Goal: Task Accomplishment & Management: Manage account settings

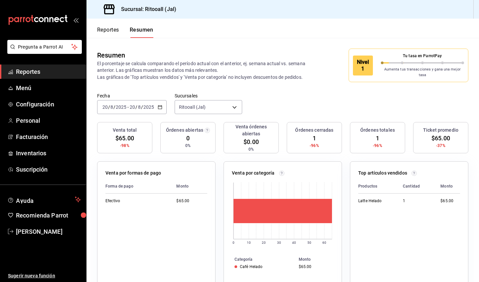
click at [115, 28] on button "Reportes" at bounding box center [108, 32] width 22 height 11
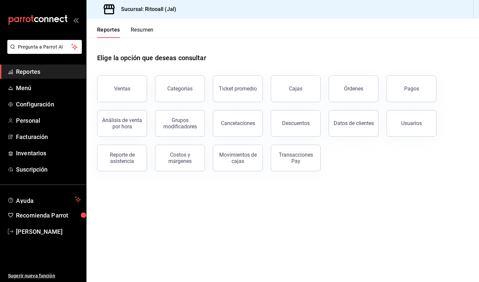
click at [140, 30] on button "Resumen" at bounding box center [142, 32] width 23 height 11
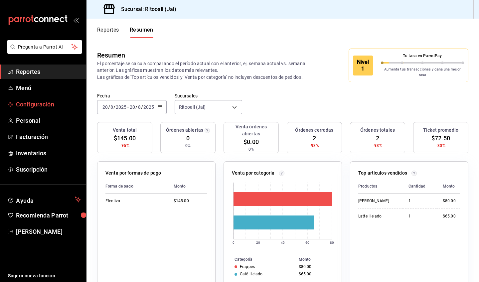
click at [48, 109] on link "Configuración" at bounding box center [43, 104] width 86 height 14
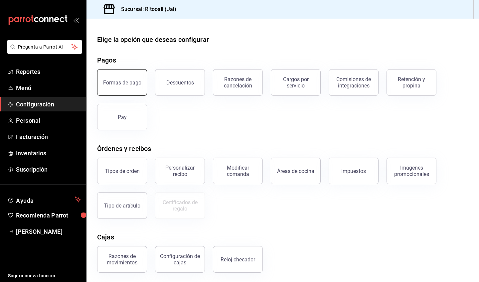
click at [135, 88] on button "Formas de pago" at bounding box center [122, 82] width 50 height 27
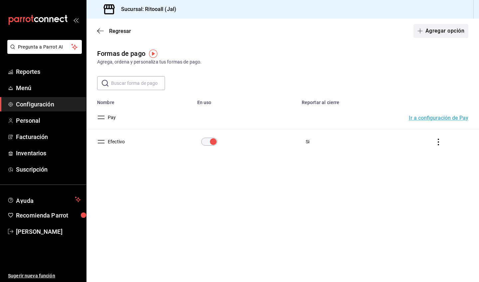
click at [425, 35] on button "Agregar opción" at bounding box center [441, 31] width 55 height 14
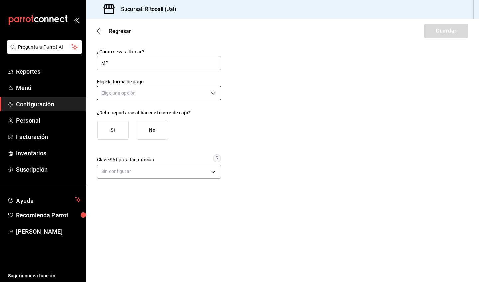
type input "MP"
click at [128, 89] on body "Pregunta a Parrot AI Reportes Menú Configuración Personal Facturación Inventari…" at bounding box center [239, 141] width 479 height 282
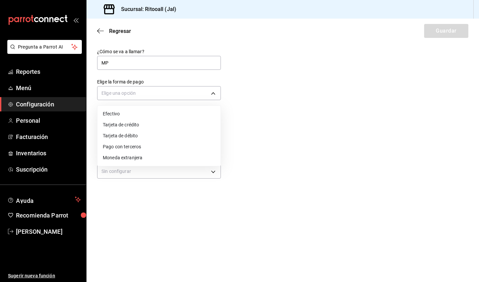
click at [252, 129] on div at bounding box center [239, 141] width 479 height 282
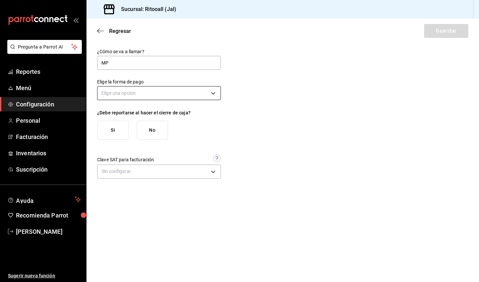
click at [216, 95] on body "Pregunta a Parrot AI Reportes Menú Configuración Personal Facturación Inventari…" at bounding box center [239, 141] width 479 height 282
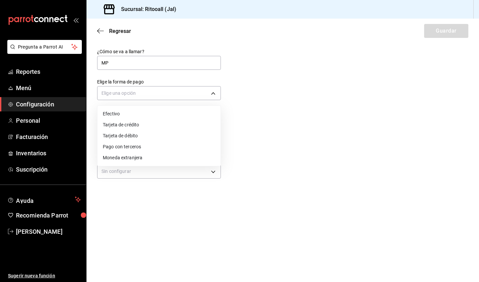
click at [187, 119] on li "Efectivo" at bounding box center [159, 114] width 123 height 11
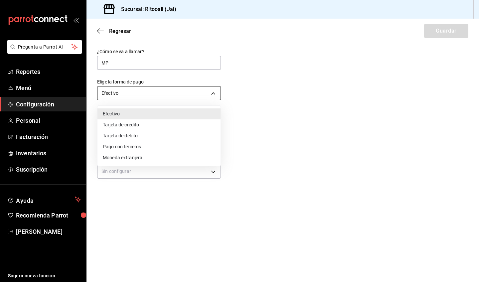
click at [207, 97] on body "Pregunta a Parrot AI Reportes Menú Configuración Personal Facturación Inventari…" at bounding box center [239, 141] width 479 height 282
click at [177, 142] on li "Pago con terceros" at bounding box center [159, 146] width 123 height 11
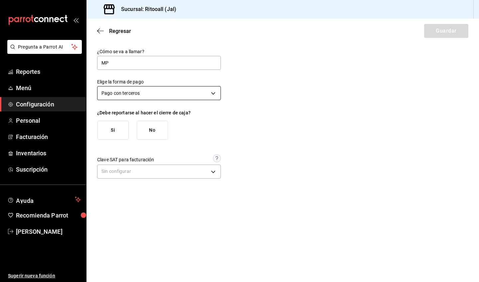
click at [212, 98] on body "Pregunta a Parrot AI Reportes Menú Configuración Personal Facturación Inventari…" at bounding box center [239, 141] width 479 height 282
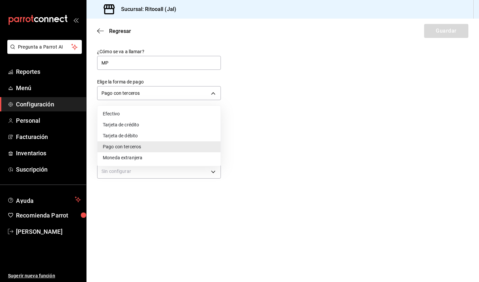
click at [187, 128] on li "Tarjeta de crédito" at bounding box center [159, 125] width 123 height 11
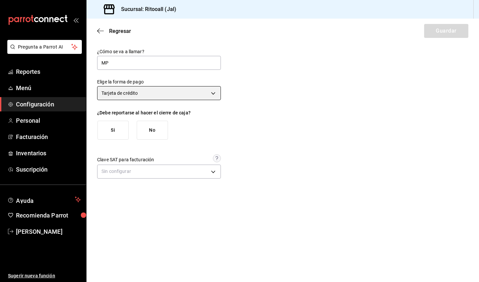
type input "CREDIT_CARD"
click at [211, 112] on div "¿Debe reportarse al hacer el cierre de caja?" at bounding box center [159, 112] width 124 height 5
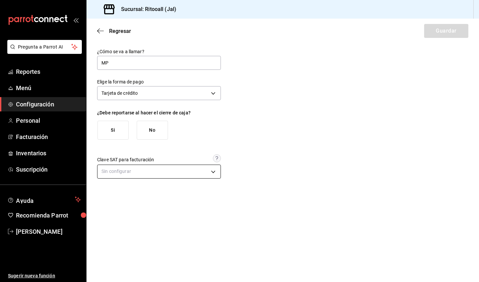
click at [177, 167] on body "Pregunta a Parrot AI Reportes Menú Configuración Personal Facturación Inventari…" at bounding box center [239, 141] width 479 height 282
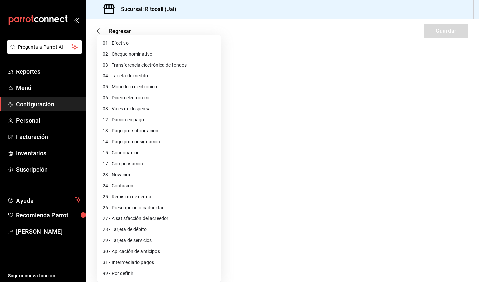
click at [299, 72] on div at bounding box center [239, 141] width 479 height 282
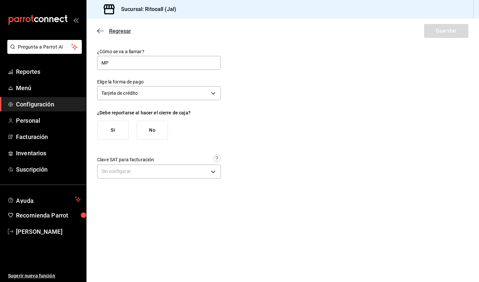
click at [104, 30] on icon "button" at bounding box center [100, 31] width 7 height 6
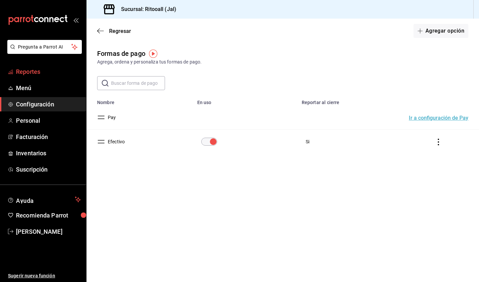
click at [37, 72] on span "Reportes" at bounding box center [48, 71] width 65 height 9
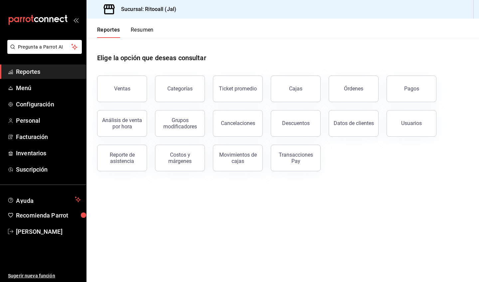
click at [141, 33] on button "Resumen" at bounding box center [142, 32] width 23 height 11
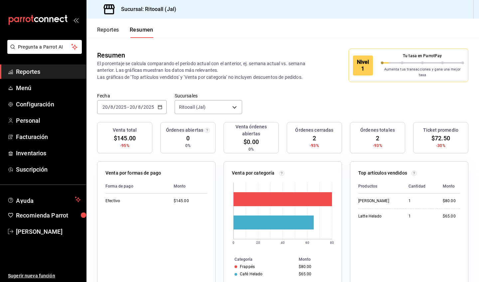
click at [161, 105] on icon "button" at bounding box center [160, 107] width 5 height 5
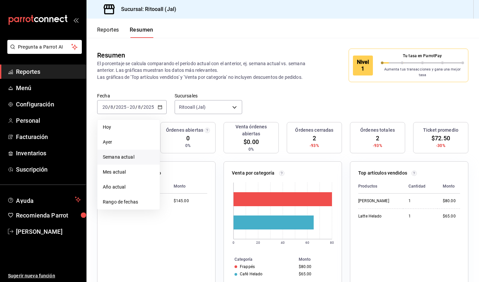
click at [132, 154] on span "Semana actual" at bounding box center [129, 157] width 52 height 7
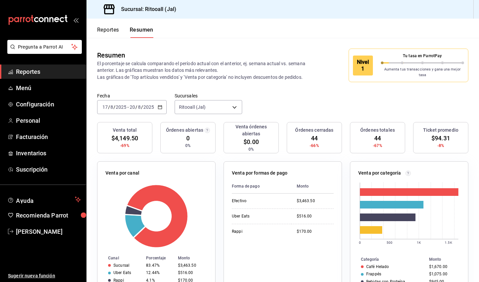
click at [162, 105] on div "[DATE] [DATE] - [DATE] [DATE]" at bounding box center [132, 107] width 70 height 14
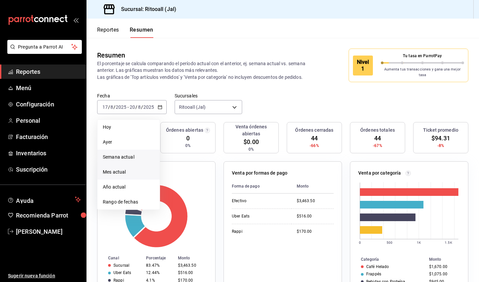
click at [129, 169] on span "Mes actual" at bounding box center [129, 172] width 52 height 7
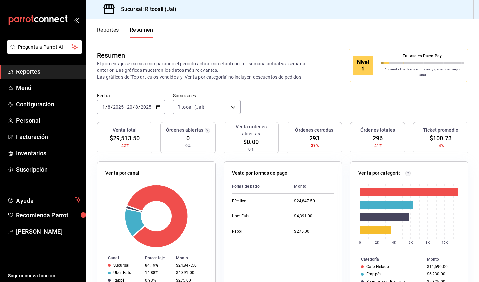
click at [109, 28] on button "Reportes" at bounding box center [108, 32] width 22 height 11
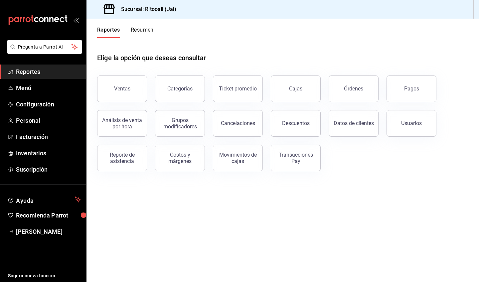
click at [140, 31] on button "Resumen" at bounding box center [142, 32] width 23 height 11
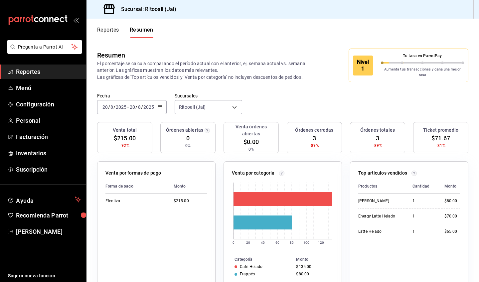
click at [159, 107] on \(Stroke\) "button" at bounding box center [160, 107] width 4 height 0
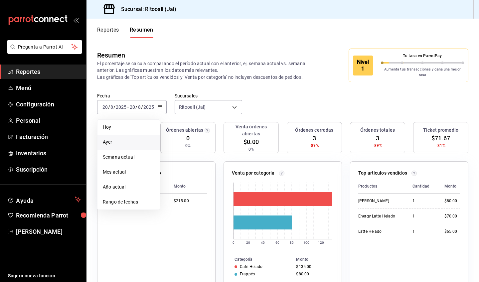
click at [137, 139] on span "Ayer" at bounding box center [129, 142] width 52 height 7
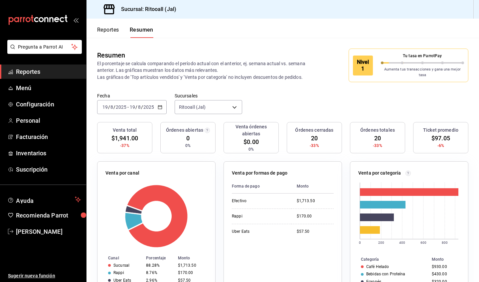
click at [161, 105] on icon "button" at bounding box center [160, 107] width 5 height 5
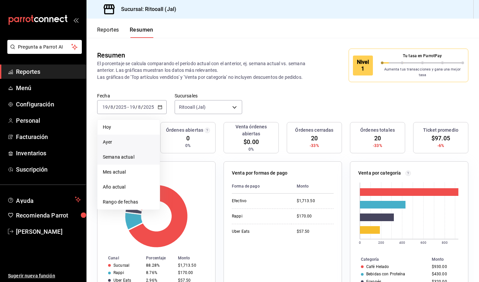
click at [132, 156] on span "Semana actual" at bounding box center [129, 157] width 52 height 7
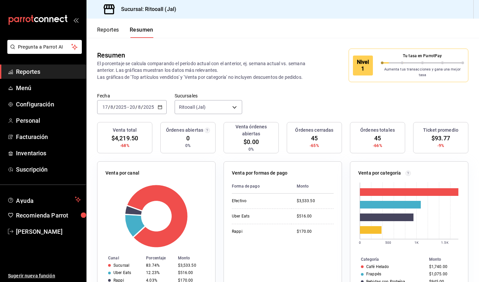
click at [161, 105] on icon "button" at bounding box center [160, 107] width 5 height 5
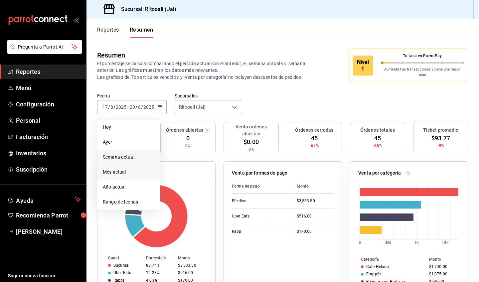
click at [134, 169] on span "Mes actual" at bounding box center [129, 172] width 52 height 7
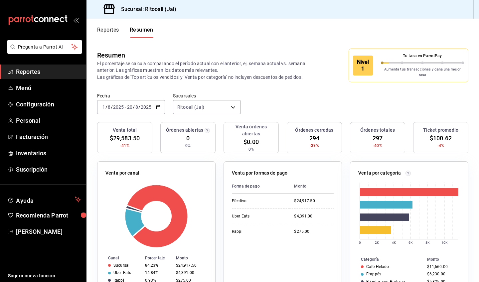
click at [117, 34] on button "Reportes" at bounding box center [108, 32] width 22 height 11
